Goal: Task Accomplishment & Management: Complete application form

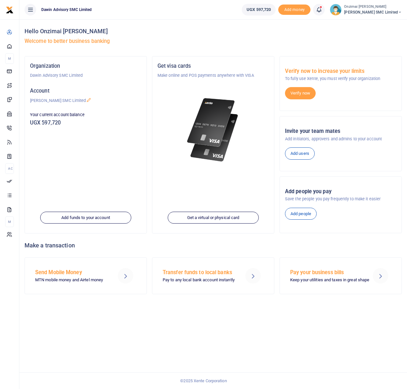
click at [319, 10] on icon at bounding box center [318, 9] width 6 height 7
click at [266, 46] on small "You have 3 awaiting for your to act on" at bounding box center [278, 48] width 62 height 5
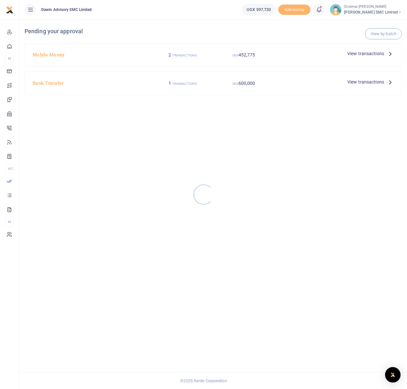
click at [351, 52] on div at bounding box center [203, 194] width 407 height 389
click at [374, 56] on span "View transactions" at bounding box center [365, 53] width 37 height 7
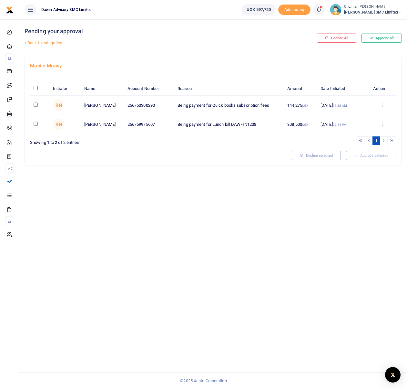
click at [34, 104] on input "checkbox" at bounding box center [36, 105] width 4 height 4
checkbox input "true"
click at [373, 158] on button "Approve selected (1)" at bounding box center [368, 155] width 55 height 9
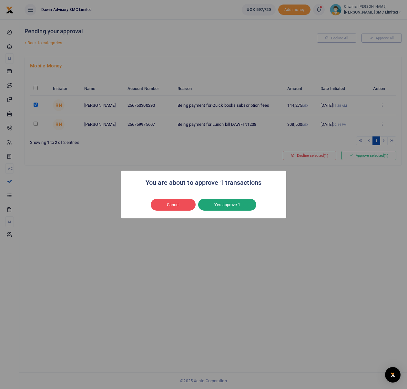
click at [235, 203] on button "Yes approve 1" at bounding box center [227, 205] width 58 height 12
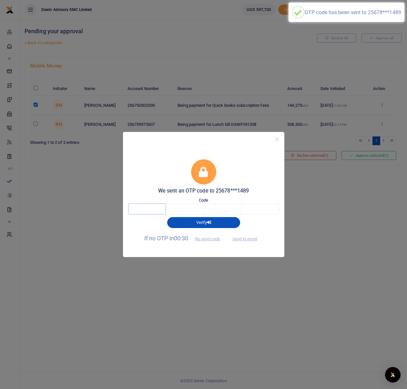
click at [152, 213] on input "text" at bounding box center [147, 208] width 38 height 11
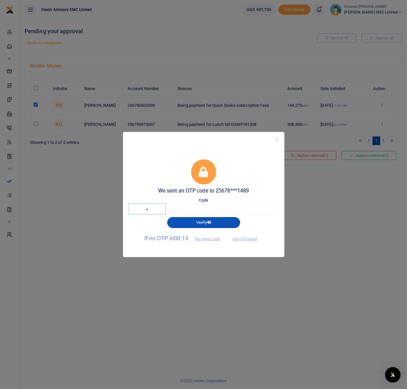
type input "8"
type input "6"
type input "1"
type input "8"
type input "6"
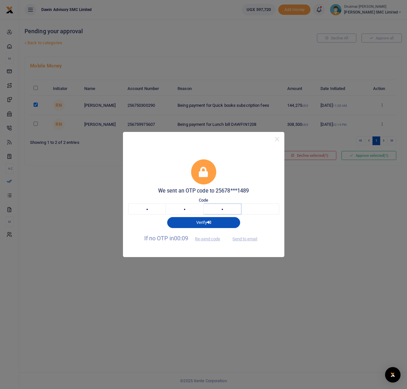
type input "1"
type input "4"
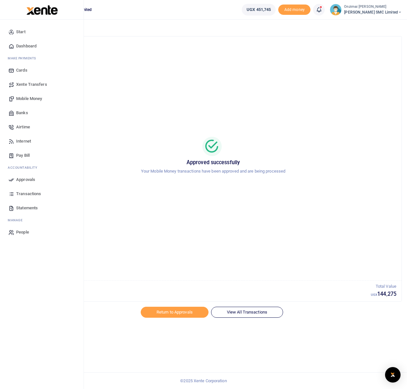
click at [32, 100] on span "Mobile Money" at bounding box center [29, 98] width 26 height 6
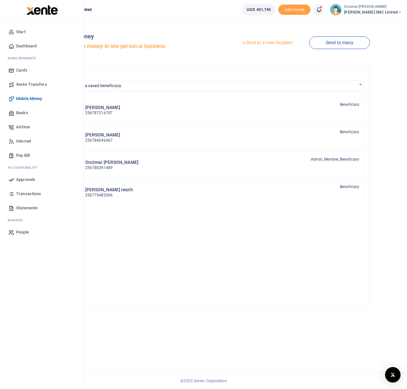
click at [32, 101] on span "Mobile Money" at bounding box center [29, 98] width 26 height 6
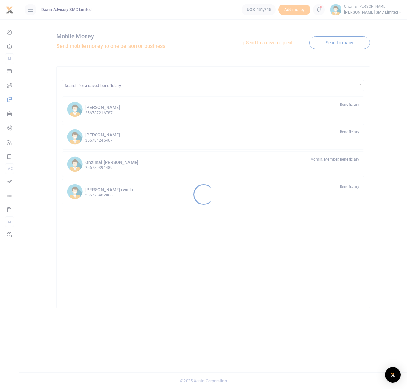
click at [248, 43] on div at bounding box center [203, 194] width 407 height 389
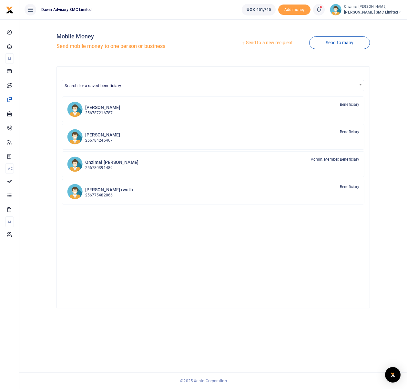
click at [249, 43] on link "Send to a new recipient" at bounding box center [267, 43] width 84 height 12
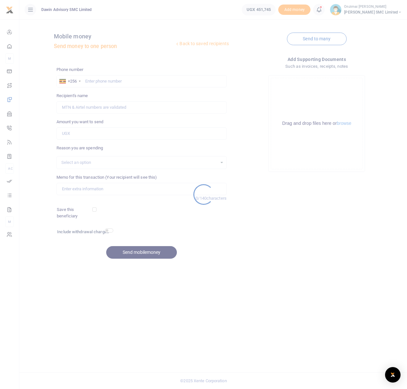
click at [112, 80] on div at bounding box center [203, 194] width 407 height 389
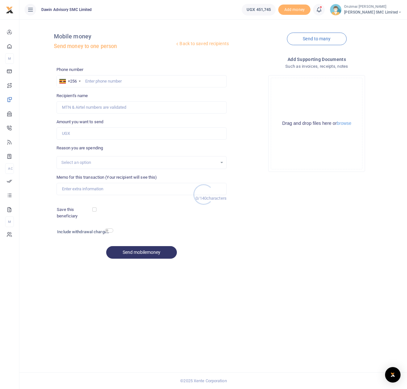
click at [112, 79] on div at bounding box center [203, 194] width 407 height 389
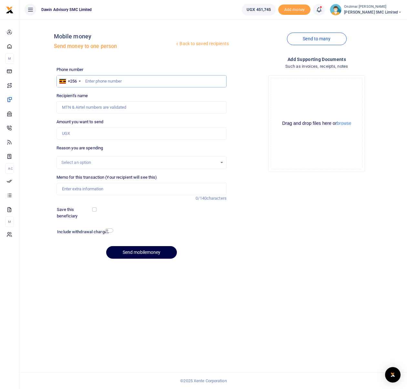
click at [124, 79] on input "text" at bounding box center [141, 81] width 170 height 12
type input "0"
type input "775482066"
type input "Robert Omar Rwoth"
type input "775482066"
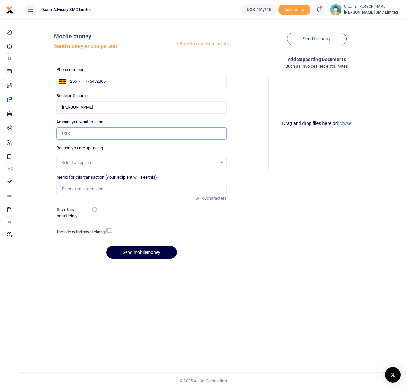
click at [85, 132] on input "Amount you want to send" at bounding box center [141, 133] width 170 height 12
type input "60,000"
click at [78, 165] on div "Select an option" at bounding box center [139, 162] width 156 height 6
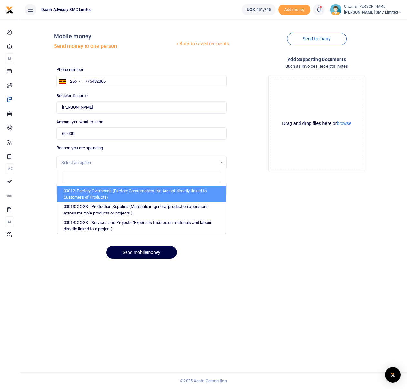
click at [79, 162] on div "Select an option" at bounding box center [139, 162] width 156 height 6
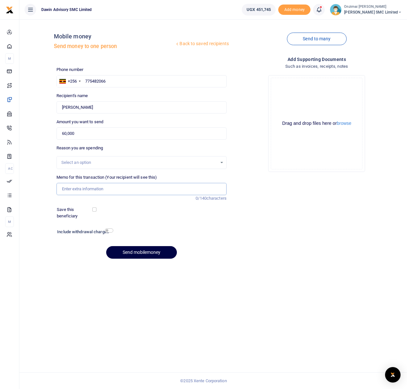
click at [73, 184] on input "Memo for this transaction (Your recipient will see this)" at bounding box center [141, 189] width 170 height 12
type input "Beinf Purchase of A phone for Mobile money notifications"
click at [109, 229] on input "checkbox" at bounding box center [109, 230] width 8 height 4
checkbox input "true"
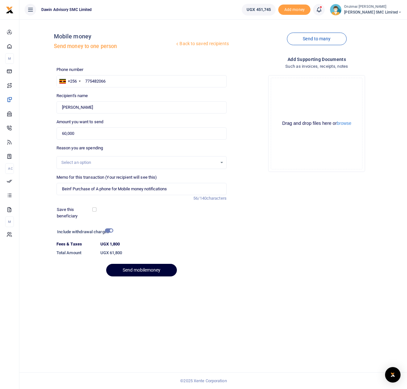
click at [145, 272] on button "Send mobilemoney" at bounding box center [141, 270] width 71 height 13
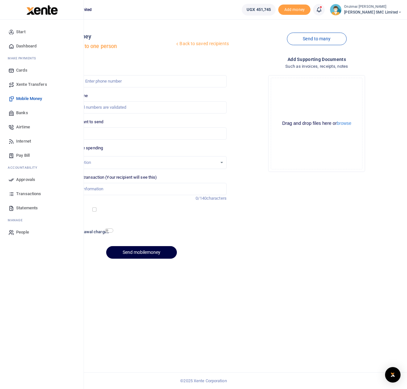
click at [17, 180] on span "Approvals" at bounding box center [25, 179] width 19 height 6
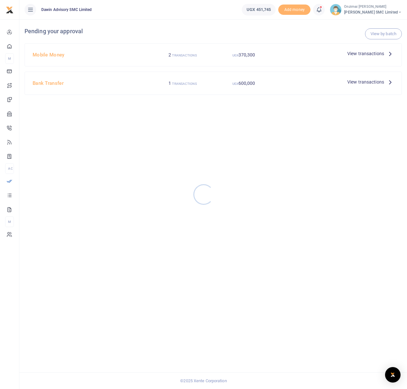
click at [361, 56] on div at bounding box center [203, 194] width 407 height 389
click at [361, 54] on span "View transactions" at bounding box center [365, 53] width 37 height 7
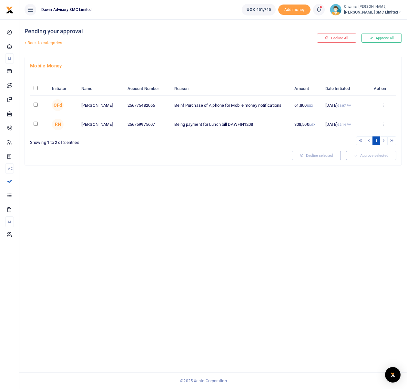
click at [34, 105] on input "checkbox" at bounding box center [36, 105] width 4 height 4
checkbox input "true"
click at [352, 154] on button "Approve selected (1)" at bounding box center [368, 155] width 55 height 9
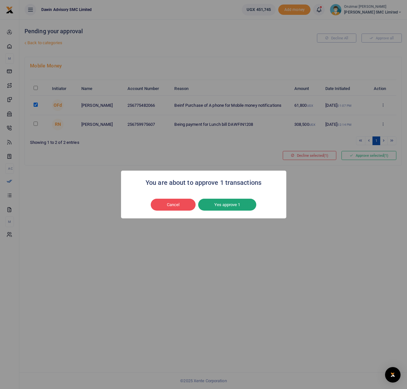
click at [219, 209] on button "Yes approve 1" at bounding box center [227, 205] width 58 height 12
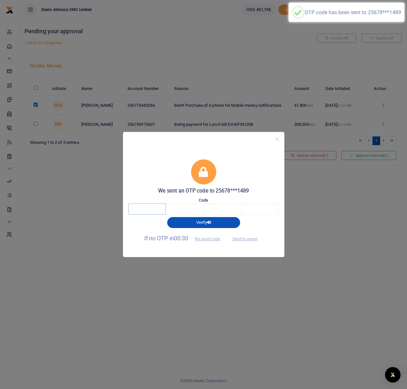
click at [156, 210] on input "text" at bounding box center [147, 208] width 38 height 11
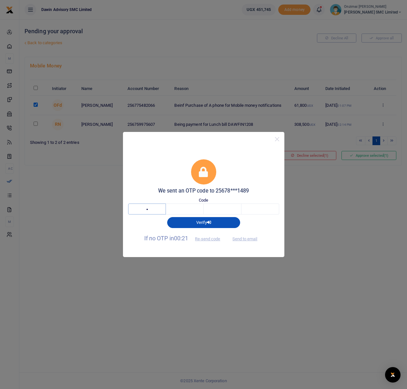
type input "5"
type input "0"
type input "7"
type input "0"
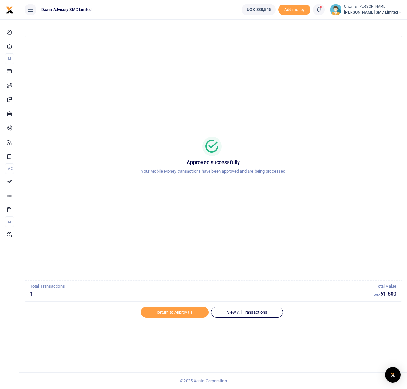
click at [320, 9] on icon at bounding box center [318, 9] width 6 height 7
click at [274, 43] on h6 "Transactions to act upon" at bounding box center [283, 42] width 72 height 5
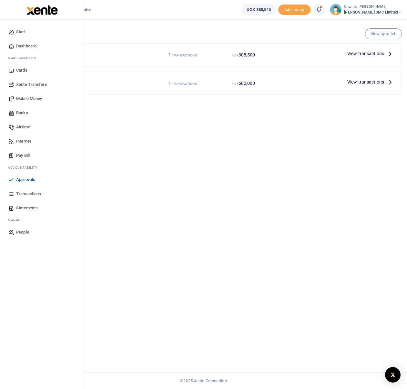
click at [32, 46] on span "Dashboard" at bounding box center [26, 46] width 20 height 6
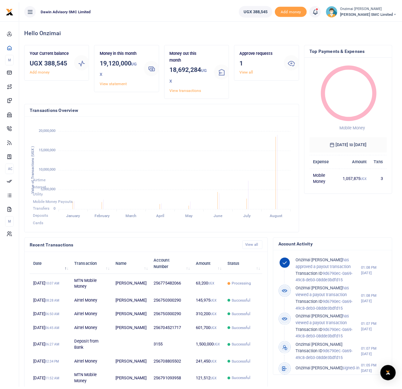
scroll to position [5, 5]
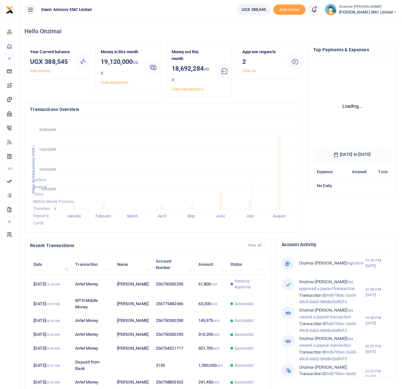
scroll to position [96, 73]
click at [245, 69] on link "View all" at bounding box center [249, 71] width 14 height 5
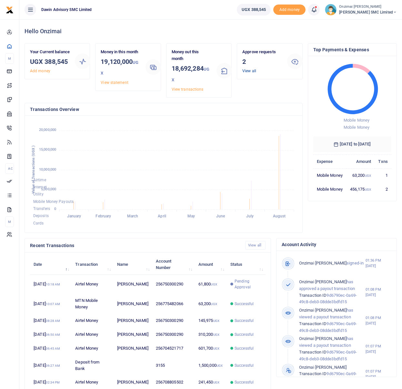
scroll to position [5, 5]
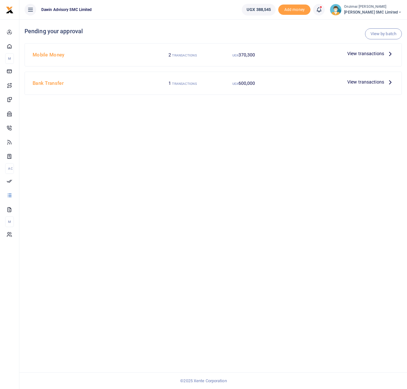
click at [369, 58] on div at bounding box center [203, 194] width 407 height 389
click at [367, 55] on span "View transactions" at bounding box center [365, 53] width 37 height 7
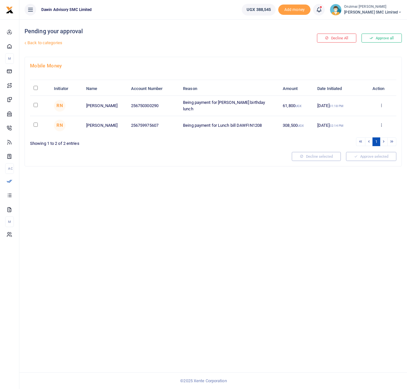
click at [35, 104] on input "checkbox" at bounding box center [36, 105] width 4 height 4
checkbox input "true"
click at [371, 156] on button "Approve selected (1)" at bounding box center [368, 156] width 55 height 9
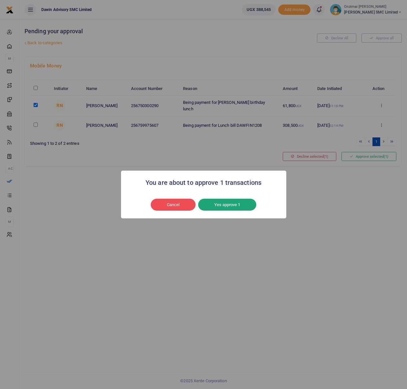
click at [230, 202] on button "Yes approve 1" at bounding box center [227, 205] width 58 height 12
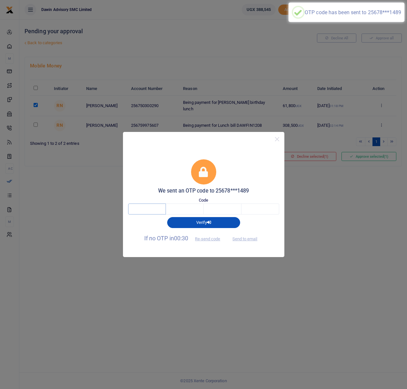
click at [148, 209] on input "text" at bounding box center [147, 208] width 38 height 11
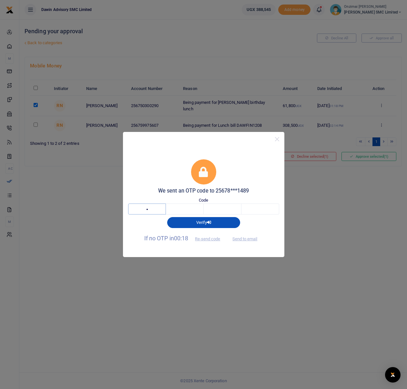
type input "3"
type input "1"
type input "0"
type input "3"
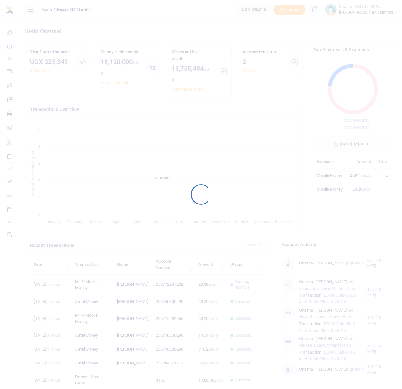
scroll to position [86, 73]
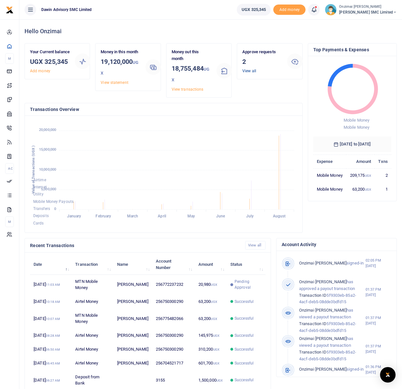
click at [251, 72] on link "View all" at bounding box center [249, 71] width 14 height 5
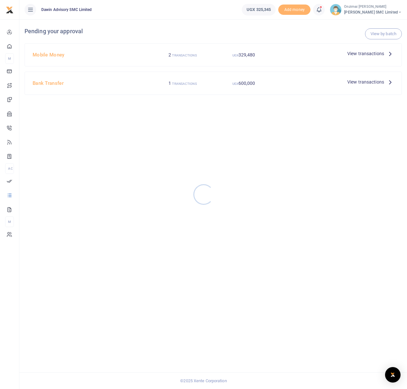
click at [355, 54] on div at bounding box center [203, 194] width 407 height 389
click at [360, 53] on span "View transactions" at bounding box center [365, 53] width 37 height 7
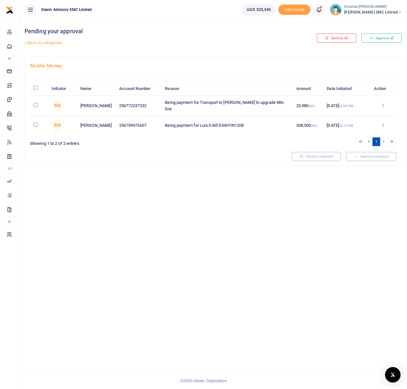
click at [35, 105] on input "checkbox" at bounding box center [36, 105] width 4 height 4
checkbox input "true"
click at [362, 155] on button "Approve selected (1)" at bounding box center [368, 156] width 55 height 9
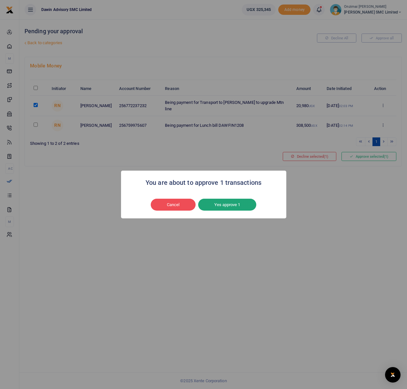
click at [234, 205] on button "Yes approve 1" at bounding box center [227, 205] width 58 height 12
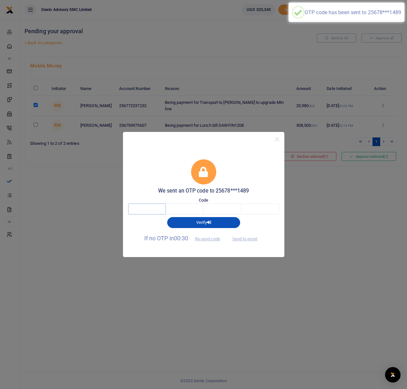
click at [146, 213] on input "text" at bounding box center [147, 208] width 38 height 11
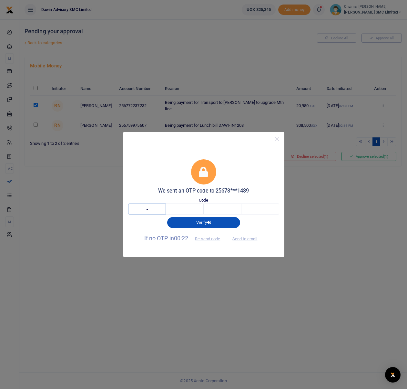
type input "9"
type input "3"
type input "6"
type input "3"
